Goal: Transaction & Acquisition: Download file/media

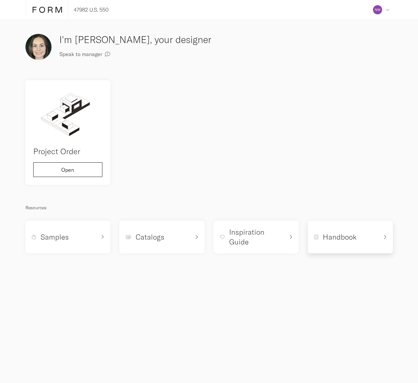
click at [360, 238] on div "Handbook" at bounding box center [347, 237] width 65 height 10
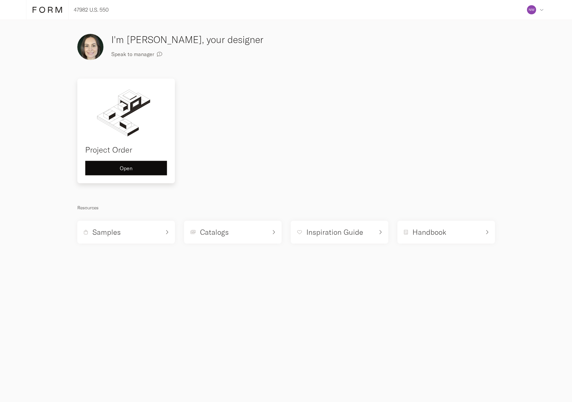
click at [143, 168] on div "Open" at bounding box center [126, 168] width 71 height 5
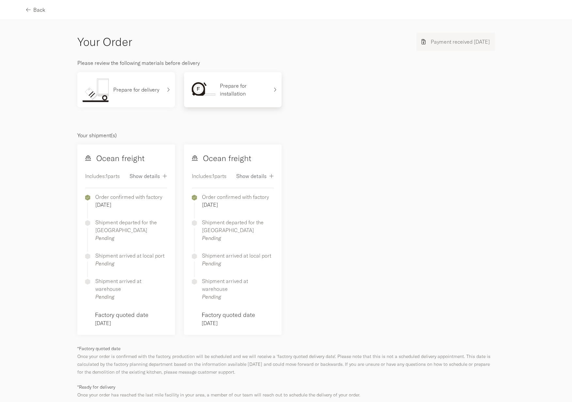
click at [228, 99] on div "Prepare for installation" at bounding box center [229, 89] width 80 height 25
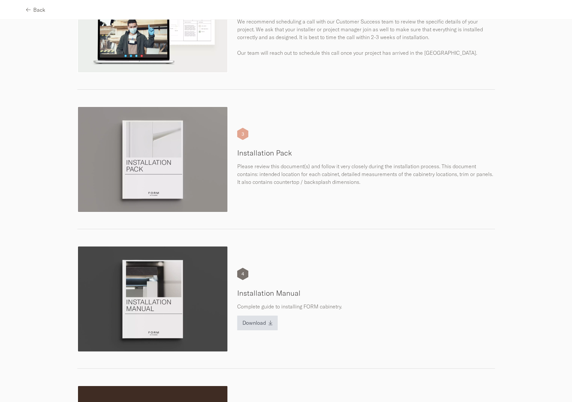
scroll to position [278, 0]
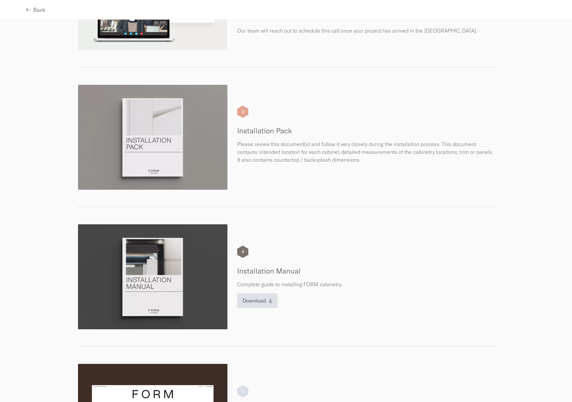
click at [283, 147] on p "Please review this document(s) and follow it very closely during the installati…" at bounding box center [366, 151] width 258 height 23
click at [199, 141] on img at bounding box center [152, 137] width 151 height 106
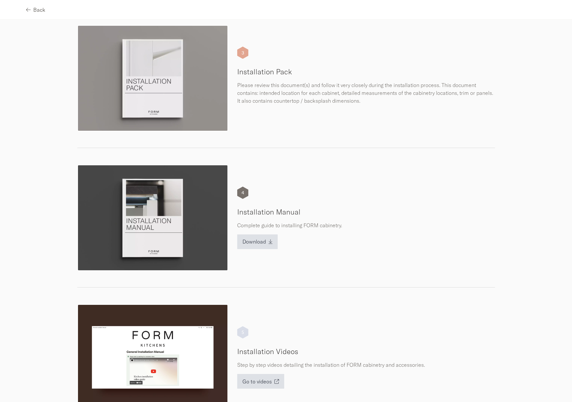
scroll to position [338, 0]
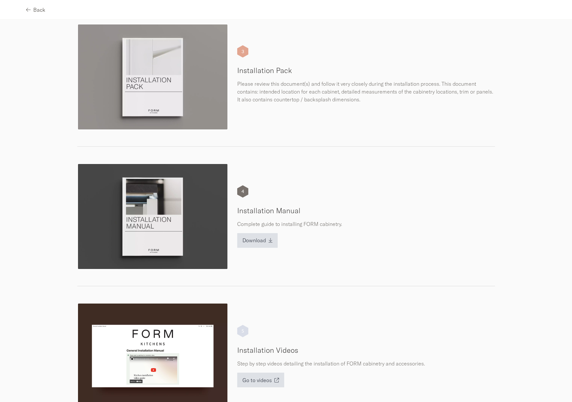
click at [248, 208] on h5 "Installation Manual" at bounding box center [366, 211] width 258 height 10
click at [256, 242] on span "Download" at bounding box center [253, 240] width 23 height 5
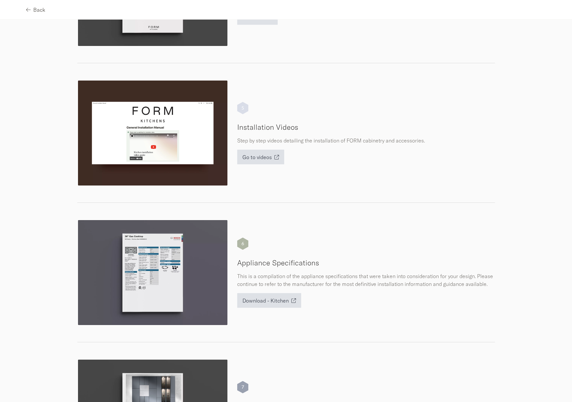
scroll to position [563, 0]
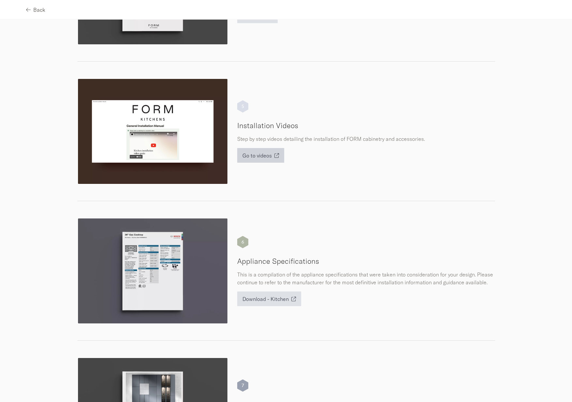
click at [257, 156] on span "Go to videos" at bounding box center [256, 155] width 29 height 5
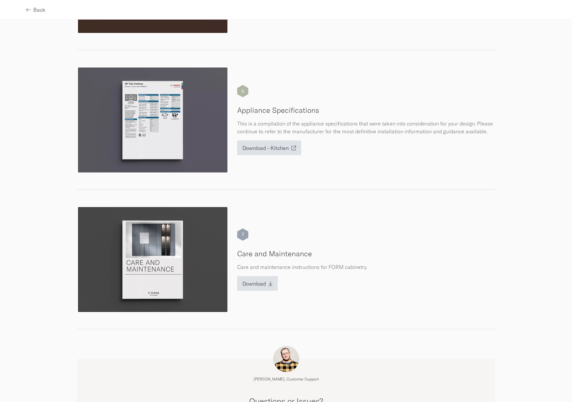
scroll to position [716, 0]
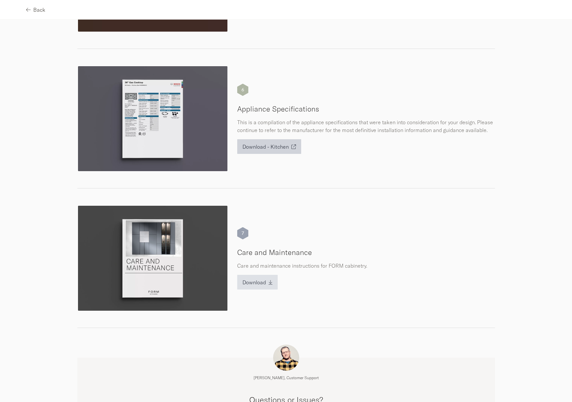
click at [264, 149] on span "Download - Kitchen" at bounding box center [265, 146] width 46 height 5
